Goal: Transaction & Acquisition: Download file/media

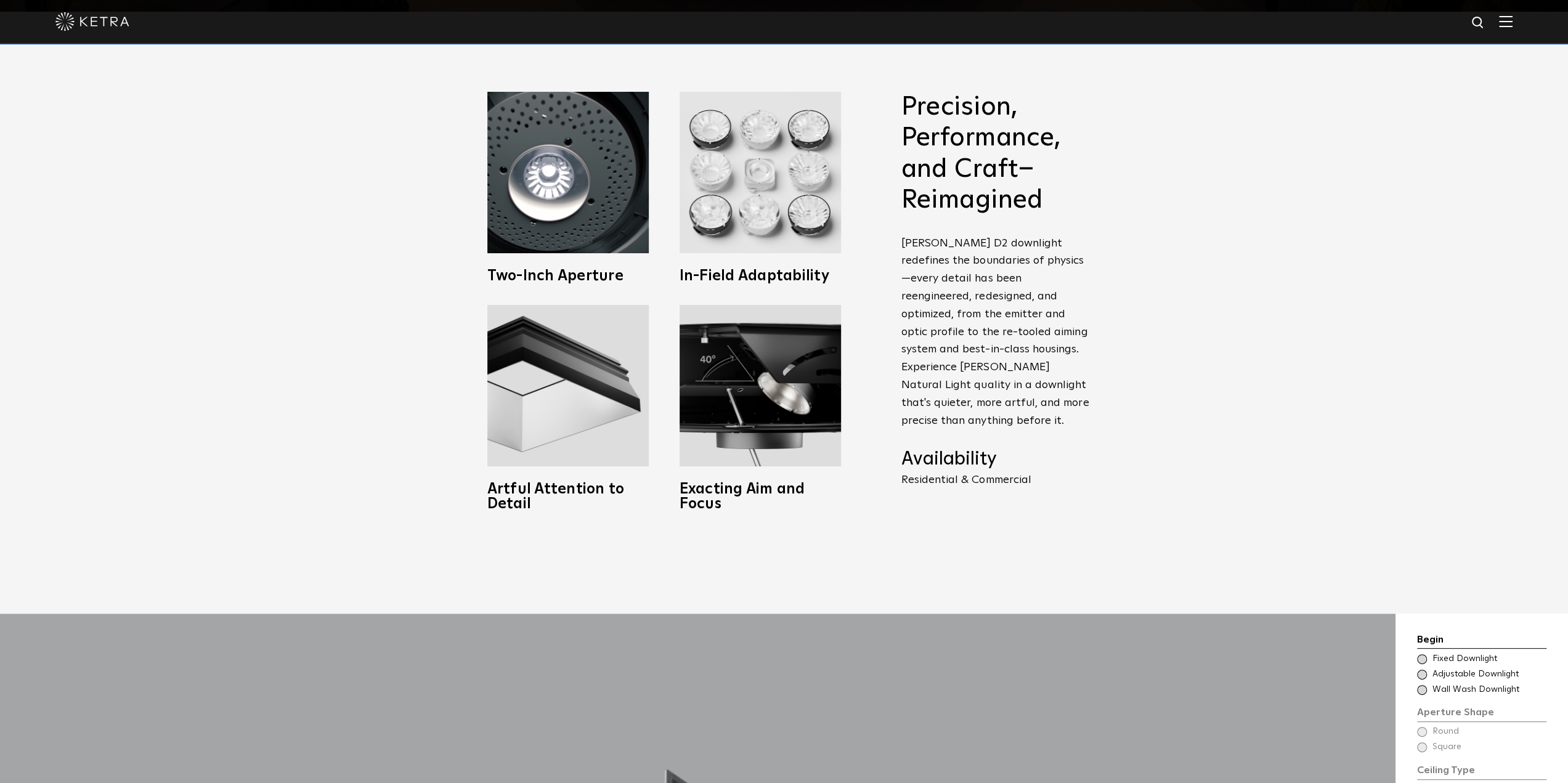
scroll to position [616, 0]
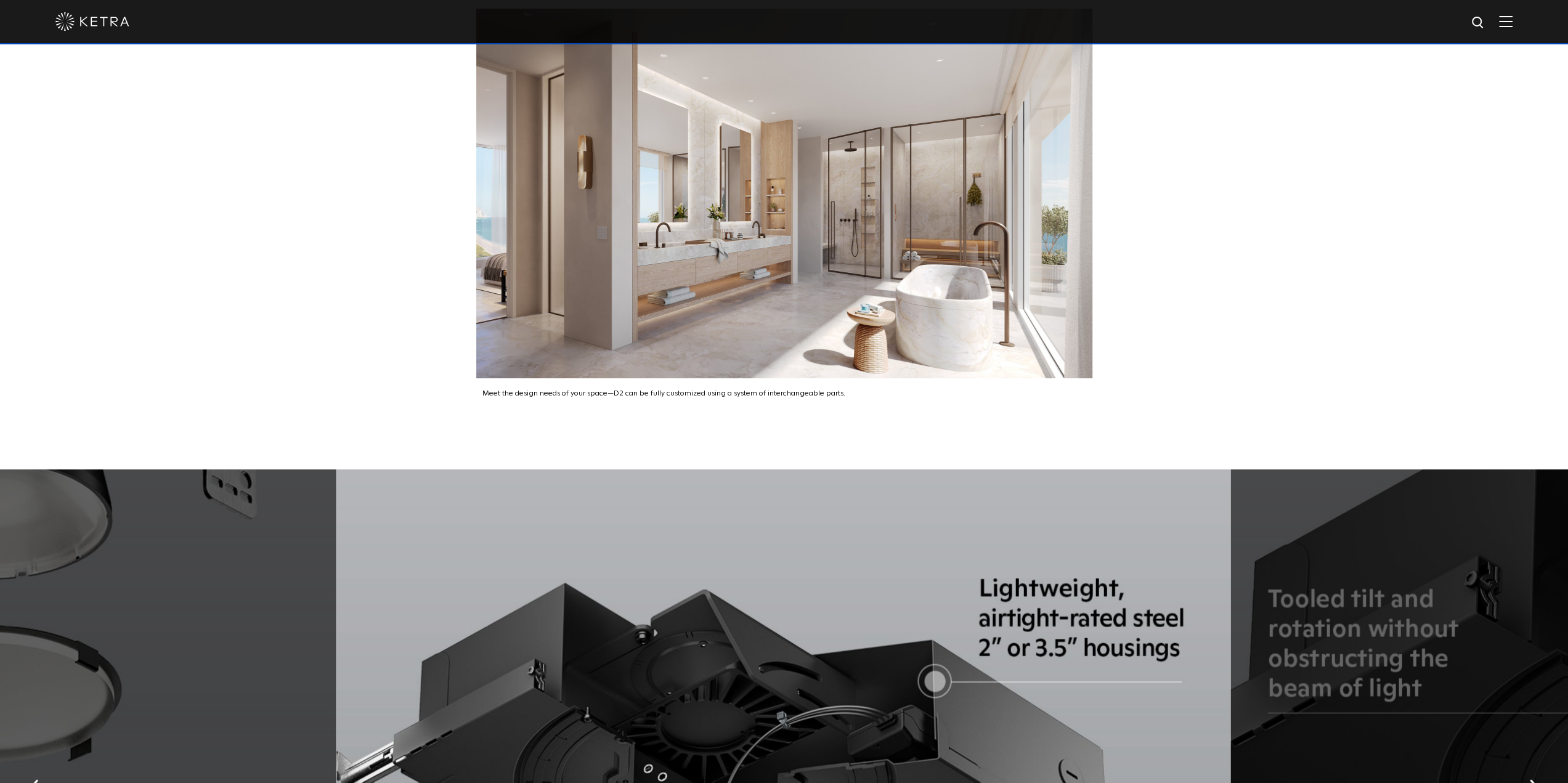
drag, startPoint x: 1378, startPoint y: 406, endPoint x: 1380, endPoint y: 399, distance: 7.3
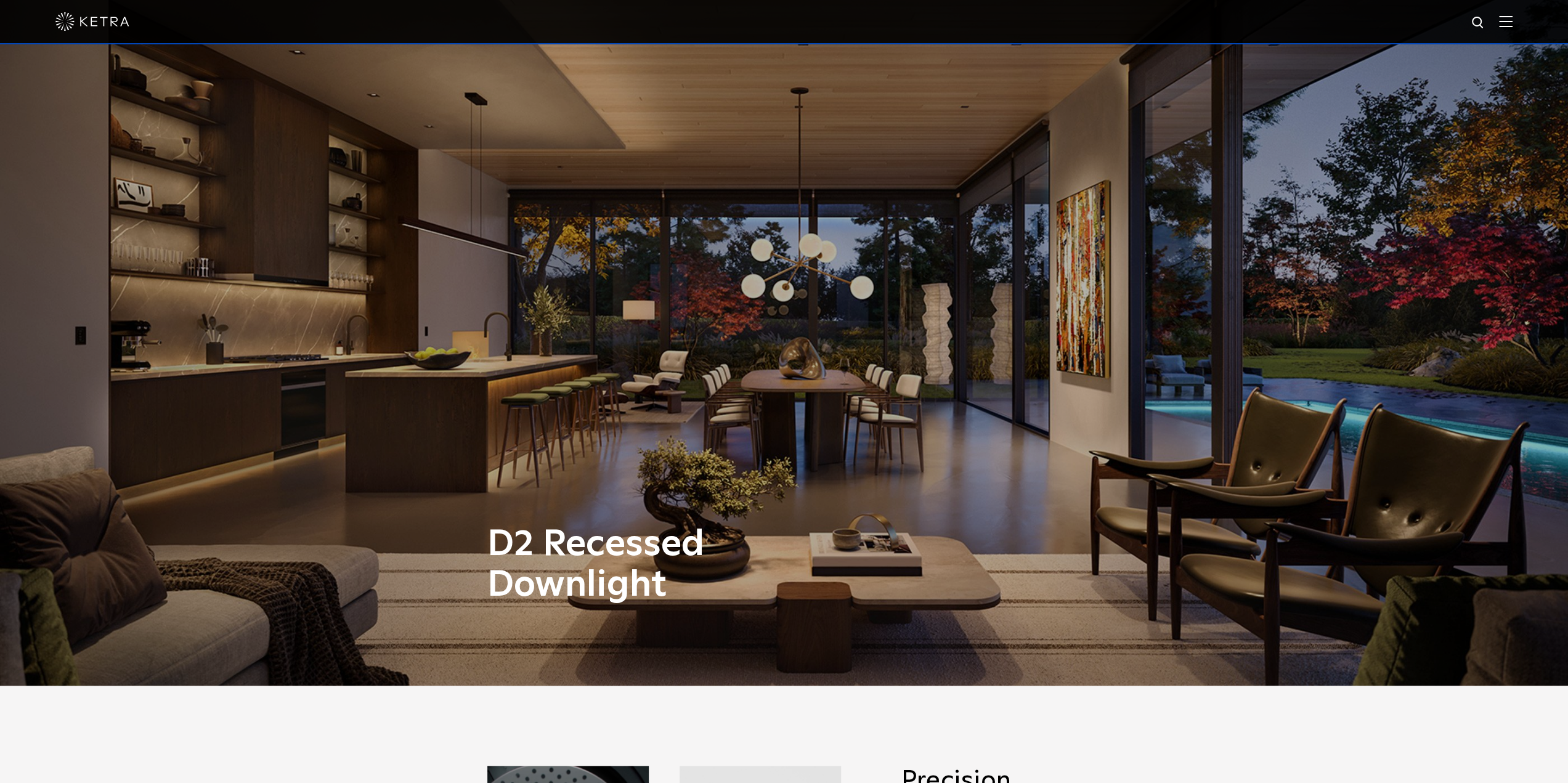
scroll to position [0, 0]
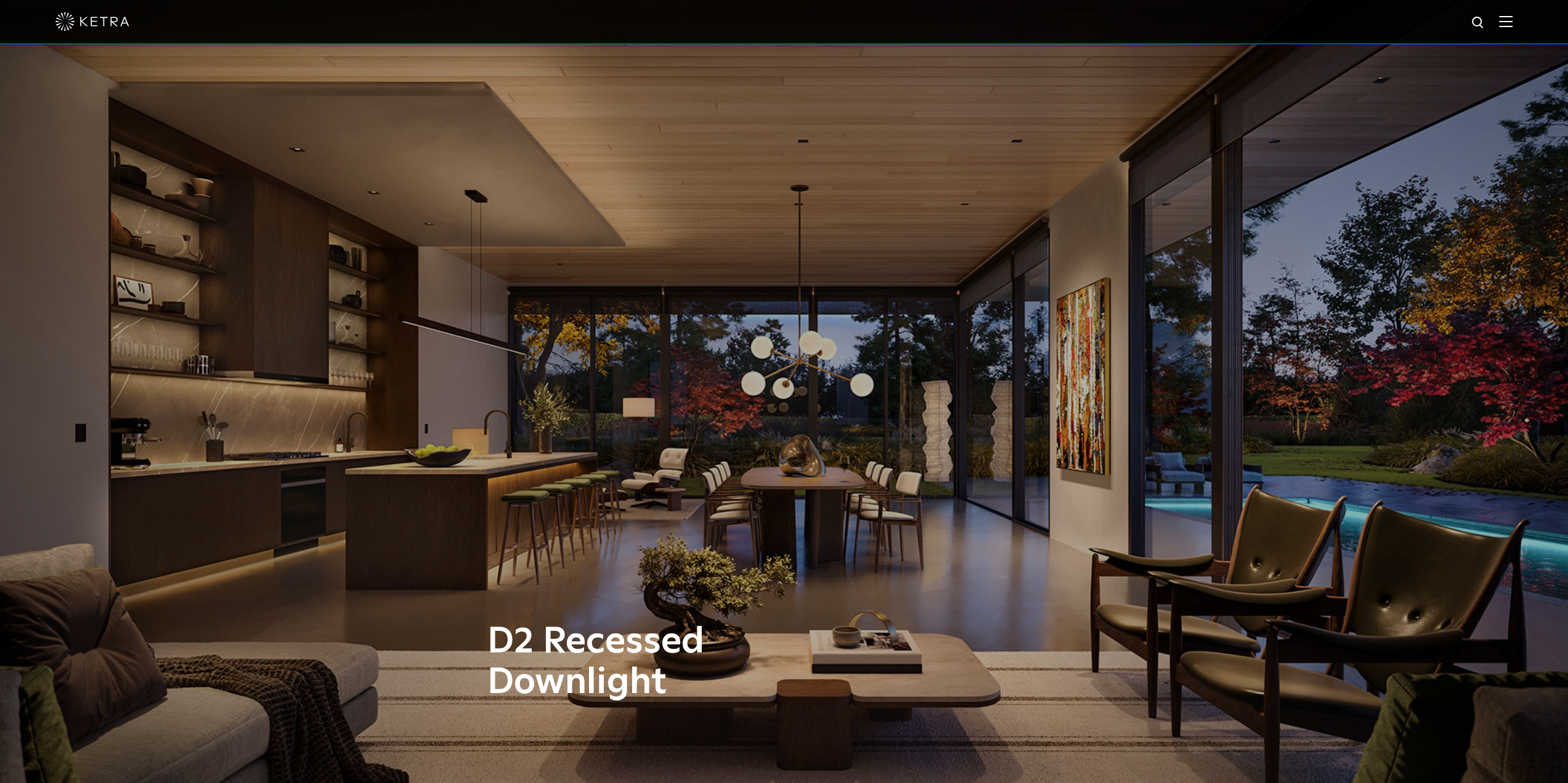
click at [1486, 20] on img at bounding box center [1479, 24] width 16 height 16
click at [1339, 21] on input "text" at bounding box center [1361, 23] width 158 height 28
type input "revit"
click at [1440, 13] on button "Search" at bounding box center [1448, 22] width 18 height 18
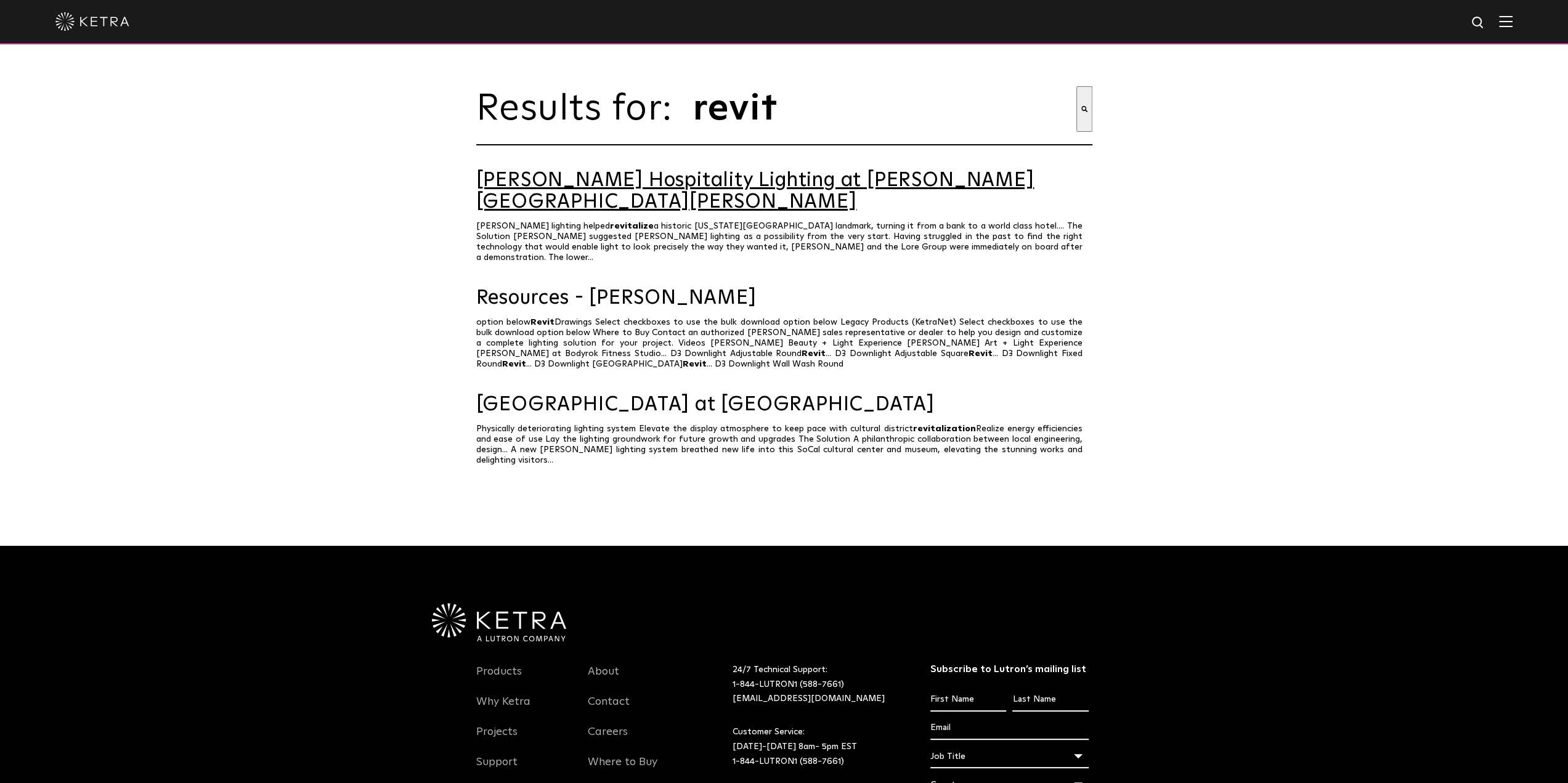
click at [679, 184] on link "[PERSON_NAME] Hospitality Lighting at [PERSON_NAME][GEOGRAPHIC_DATA][PERSON_NAM…" at bounding box center [785, 191] width 616 height 43
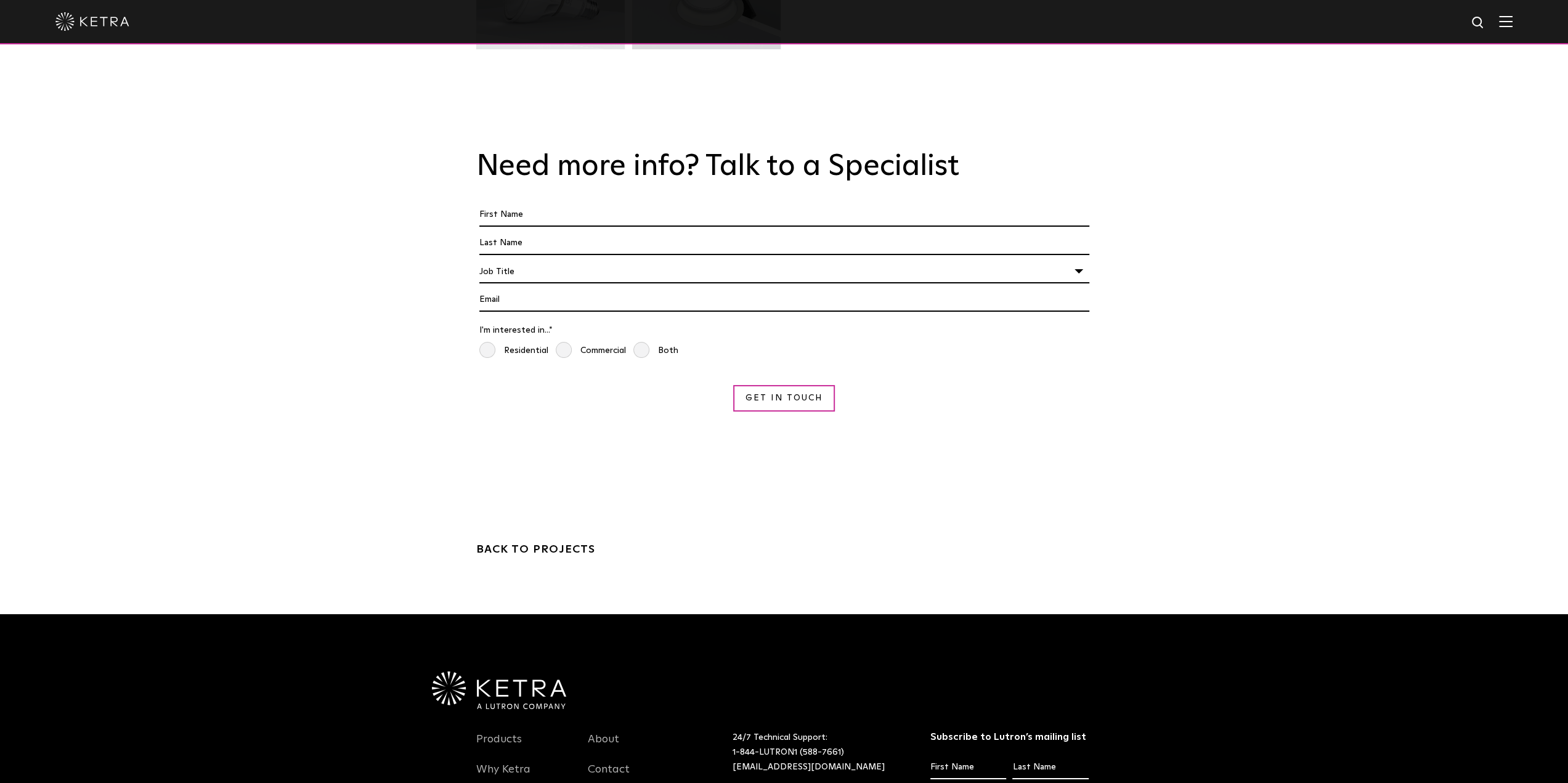
scroll to position [3758, 0]
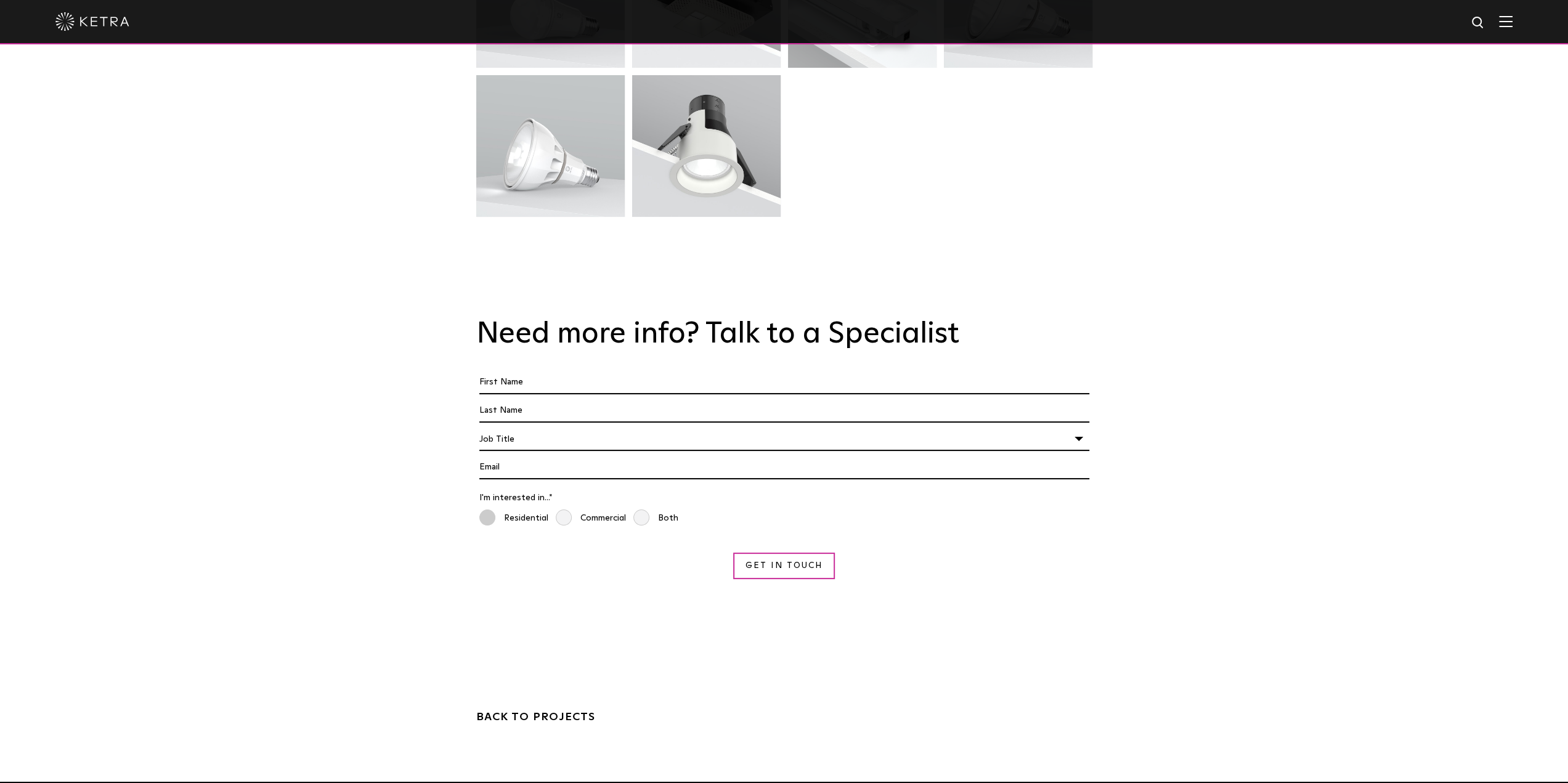
click at [507, 510] on span "Residential" at bounding box center [514, 518] width 69 height 18
click at [489, 509] on input "Residential" at bounding box center [484, 515] width 10 height 13
radio input "true"
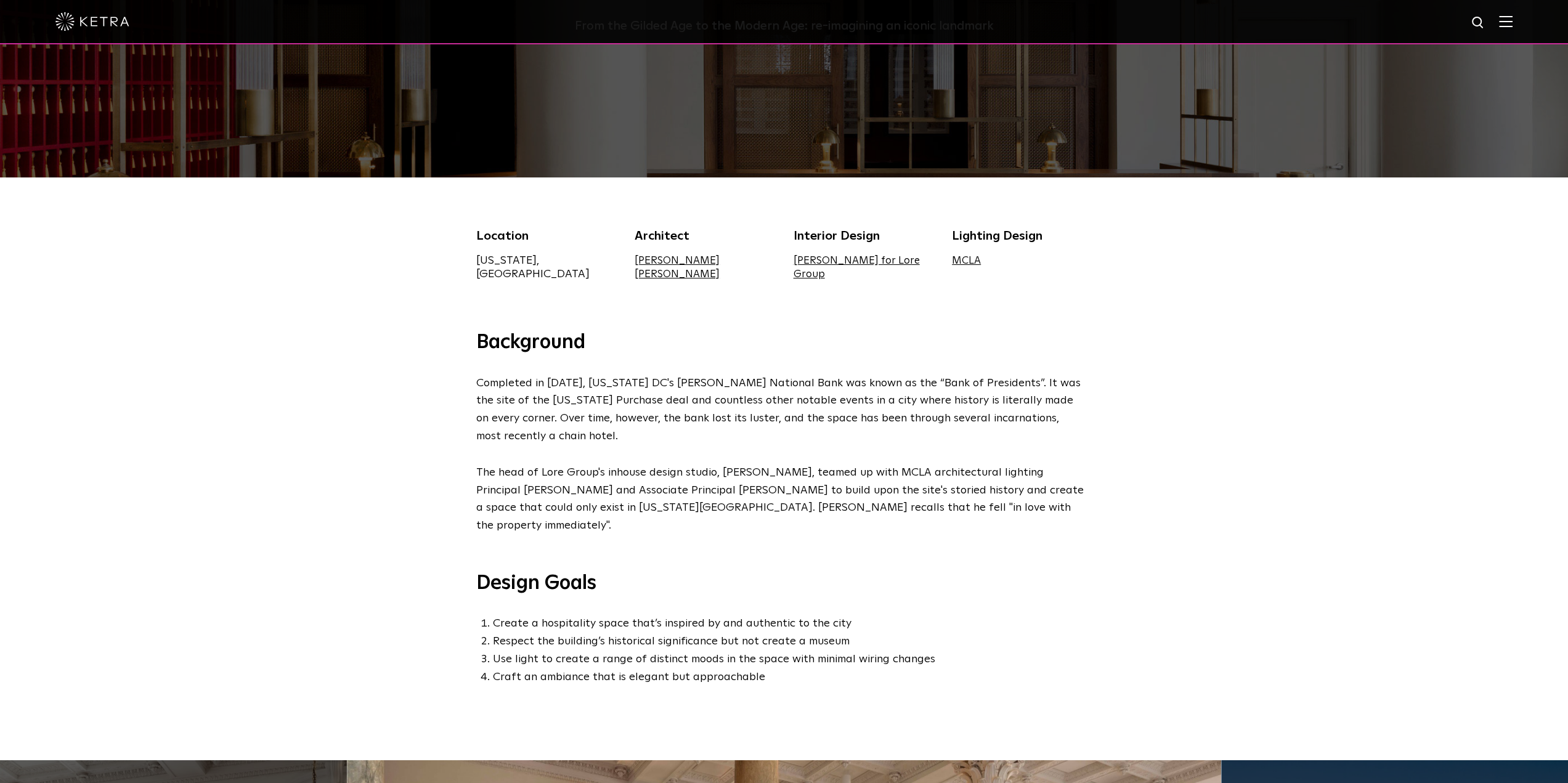
scroll to position [0, 0]
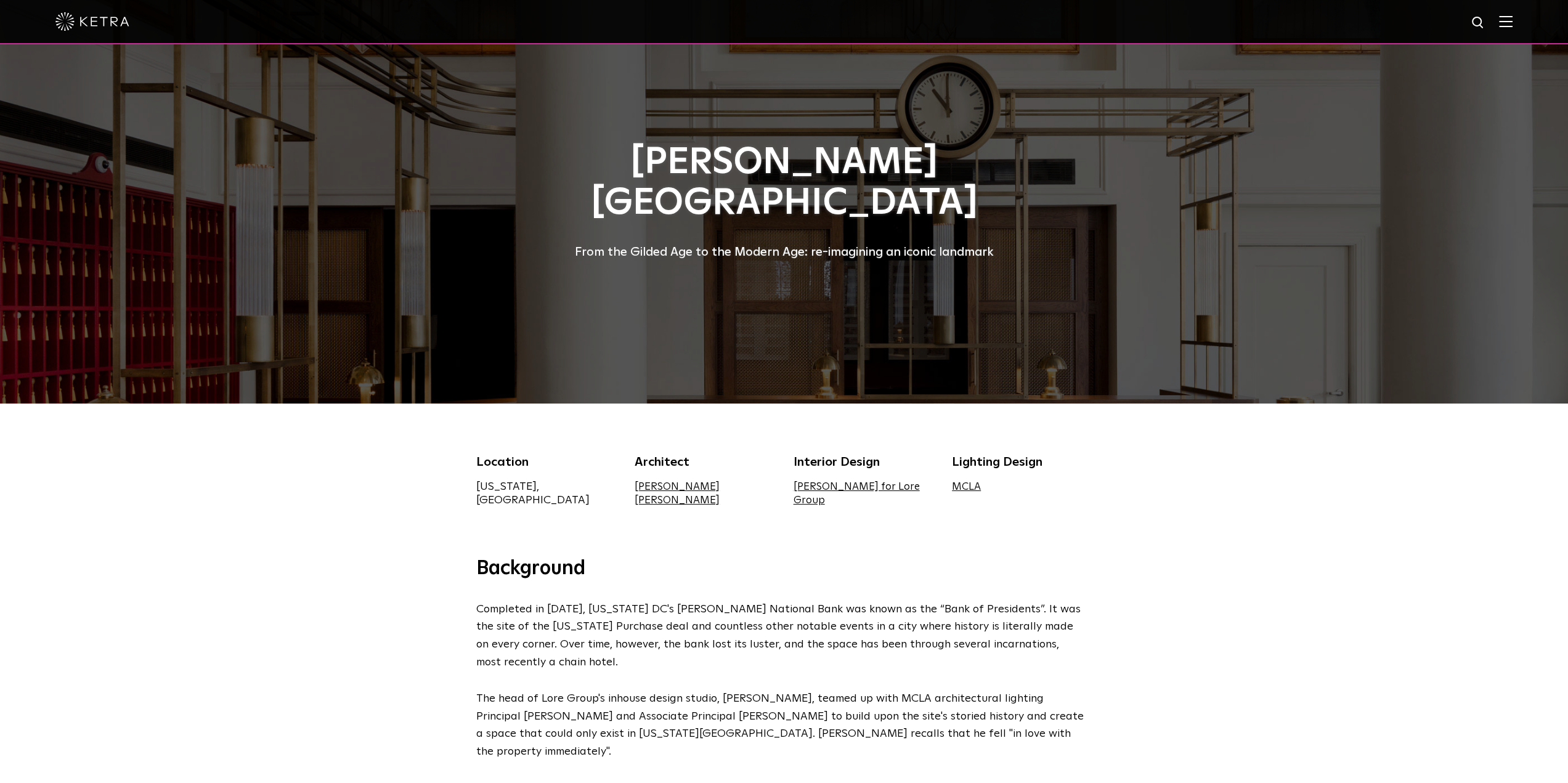
click at [1496, 24] on div at bounding box center [784, 22] width 1568 height 44
click at [1486, 21] on img at bounding box center [1479, 24] width 16 height 16
type input "D2"
click at [1440, 13] on button "Search" at bounding box center [1448, 22] width 18 height 18
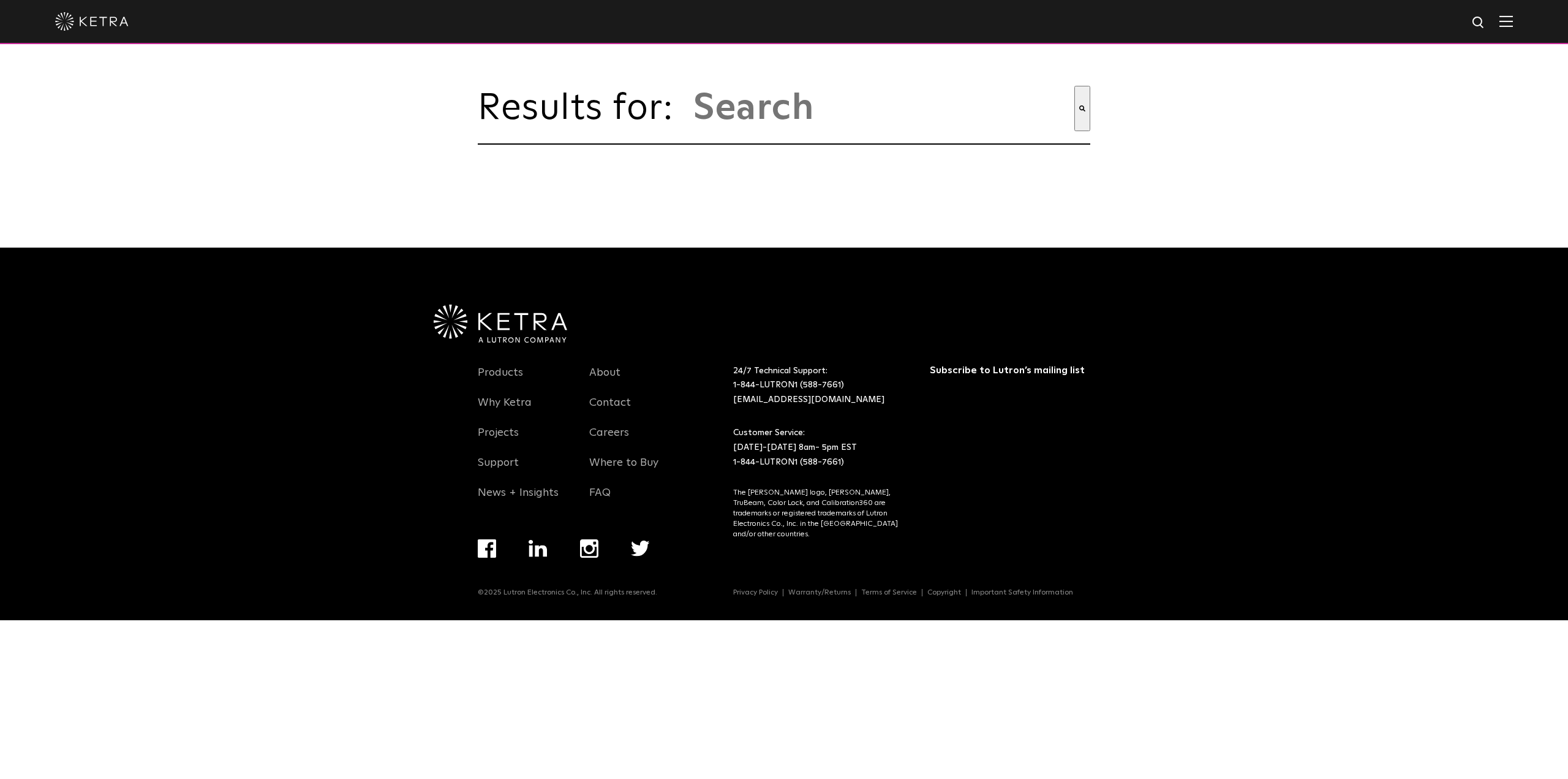
type input "d2"
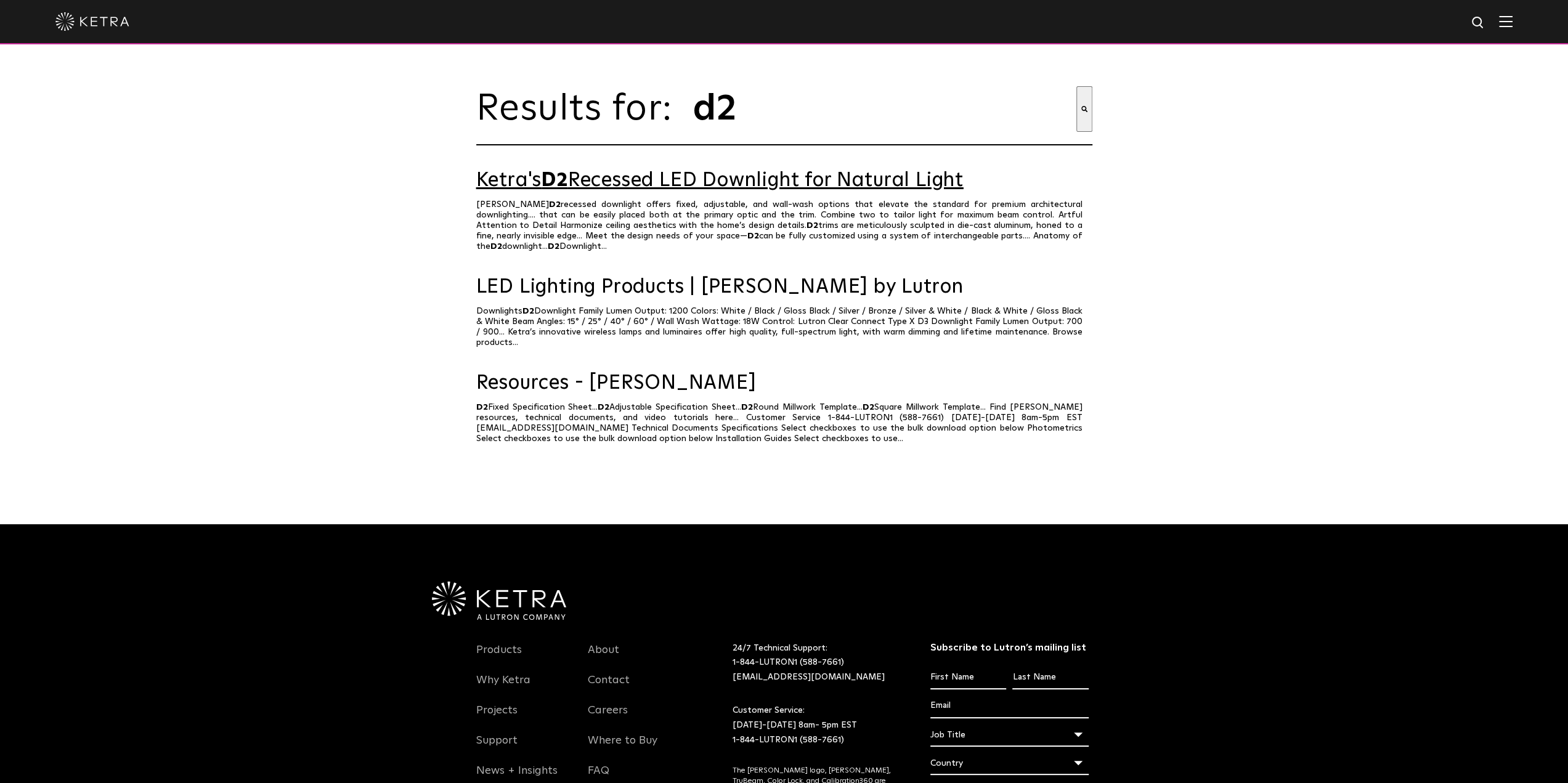
click at [666, 183] on link "Ketra's D2 Recessed LED Downlight for Natural Light" at bounding box center [785, 180] width 616 height 21
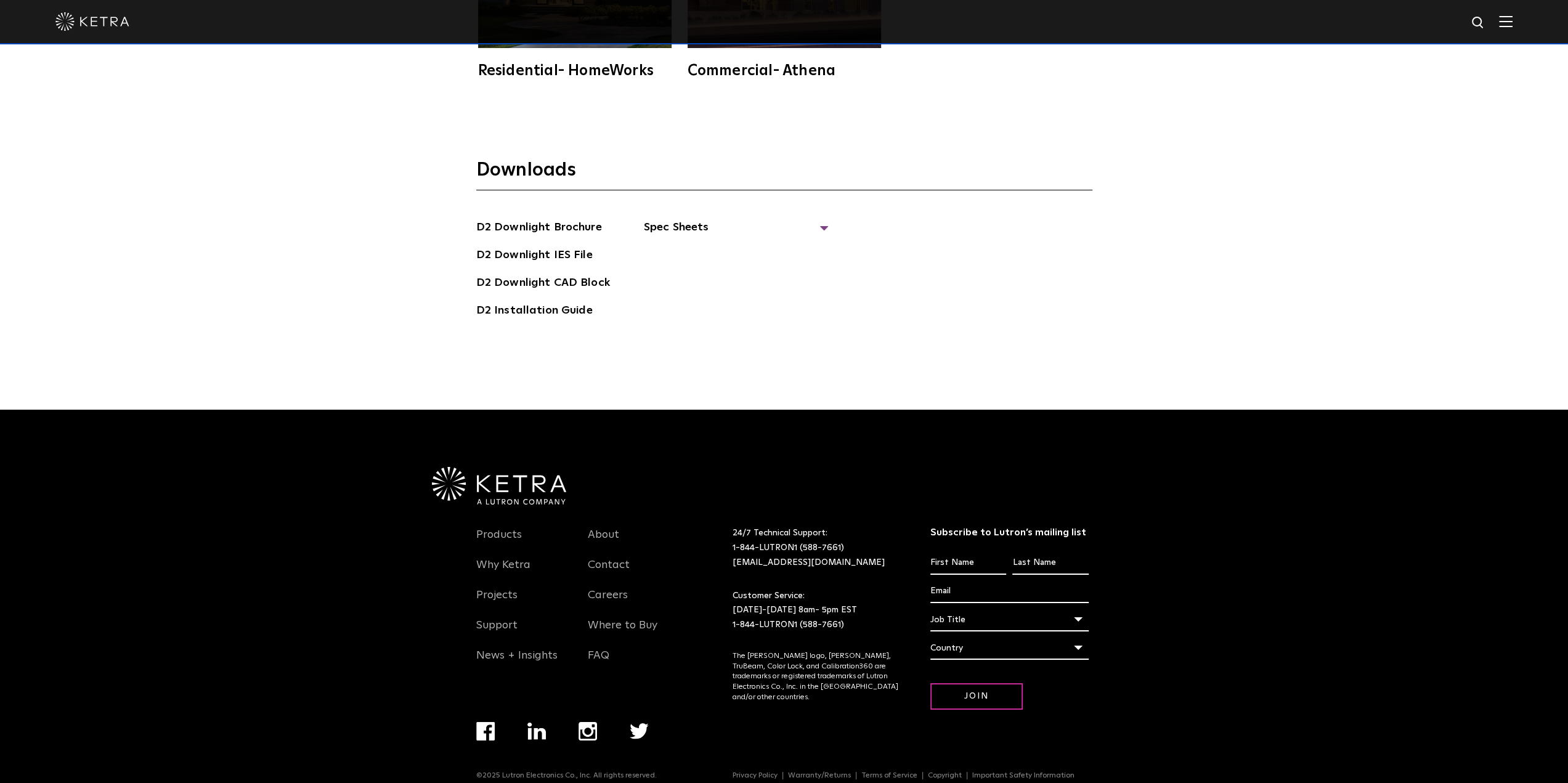
scroll to position [4194, 0]
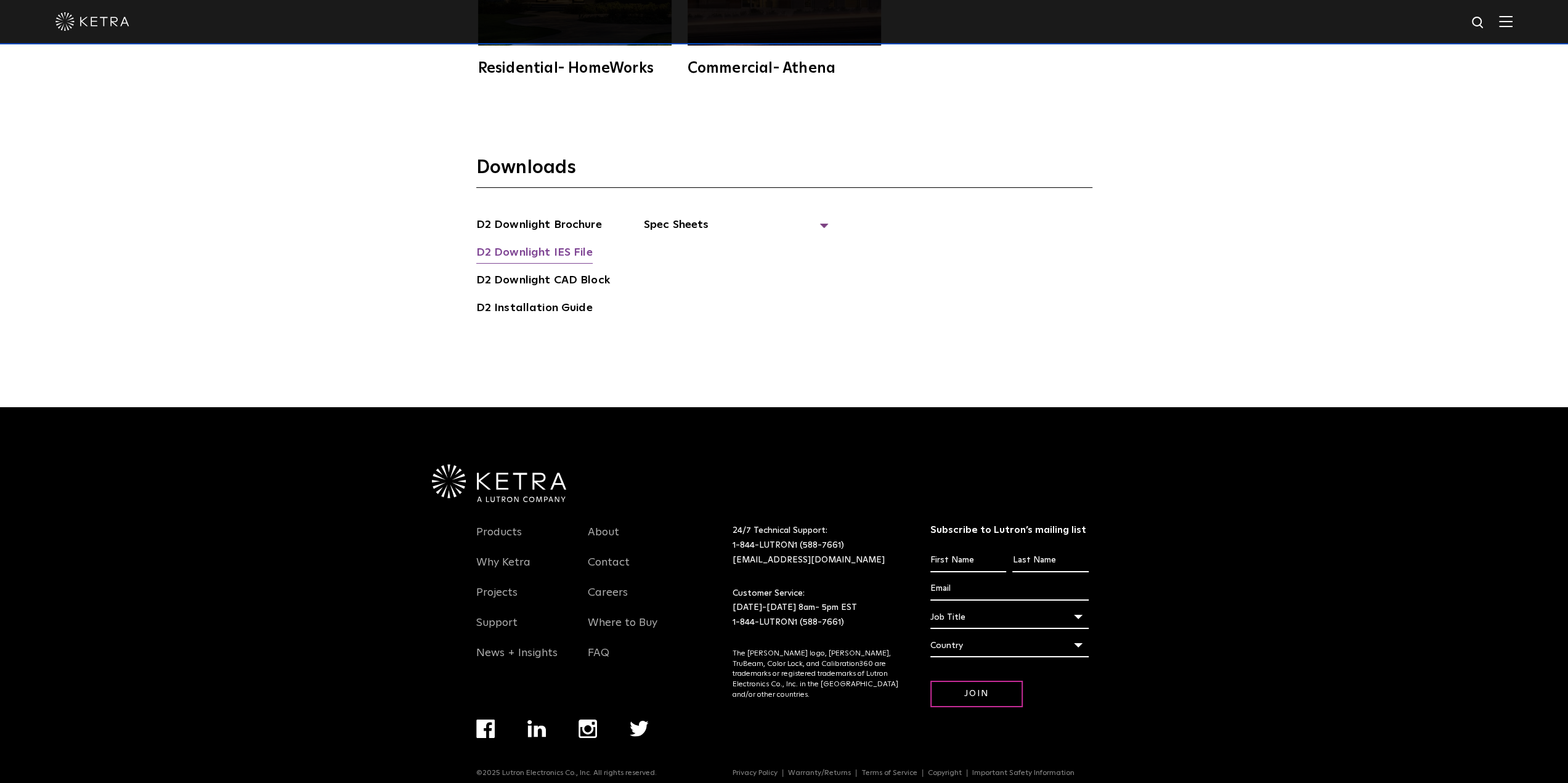
click at [579, 244] on link "D2 Downlight IES File" at bounding box center [535, 254] width 117 height 20
click at [559, 272] on link "D2 Downlight CAD Block" at bounding box center [544, 281] width 134 height 20
